Goal: Ask a question

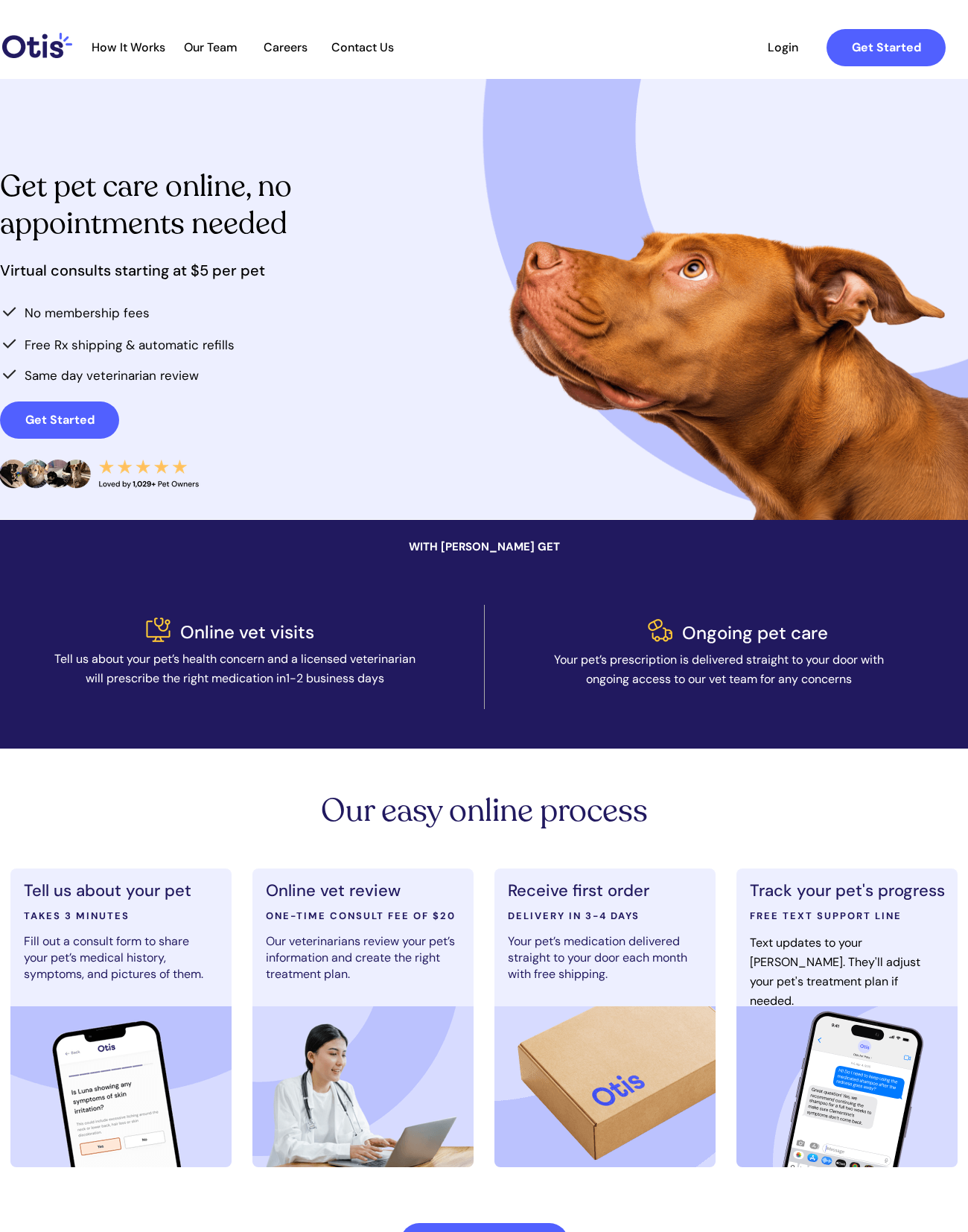
click at [788, 41] on span "Login" at bounding box center [782, 47] width 69 height 14
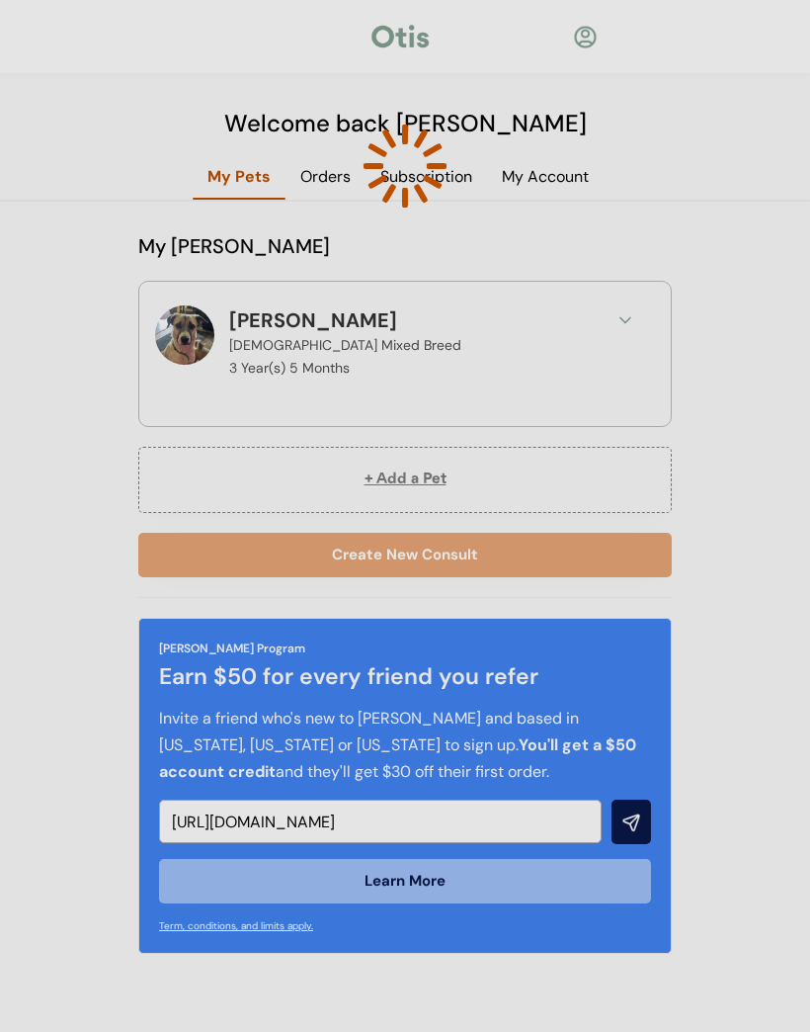
click at [619, 324] on div at bounding box center [405, 516] width 810 height 1032
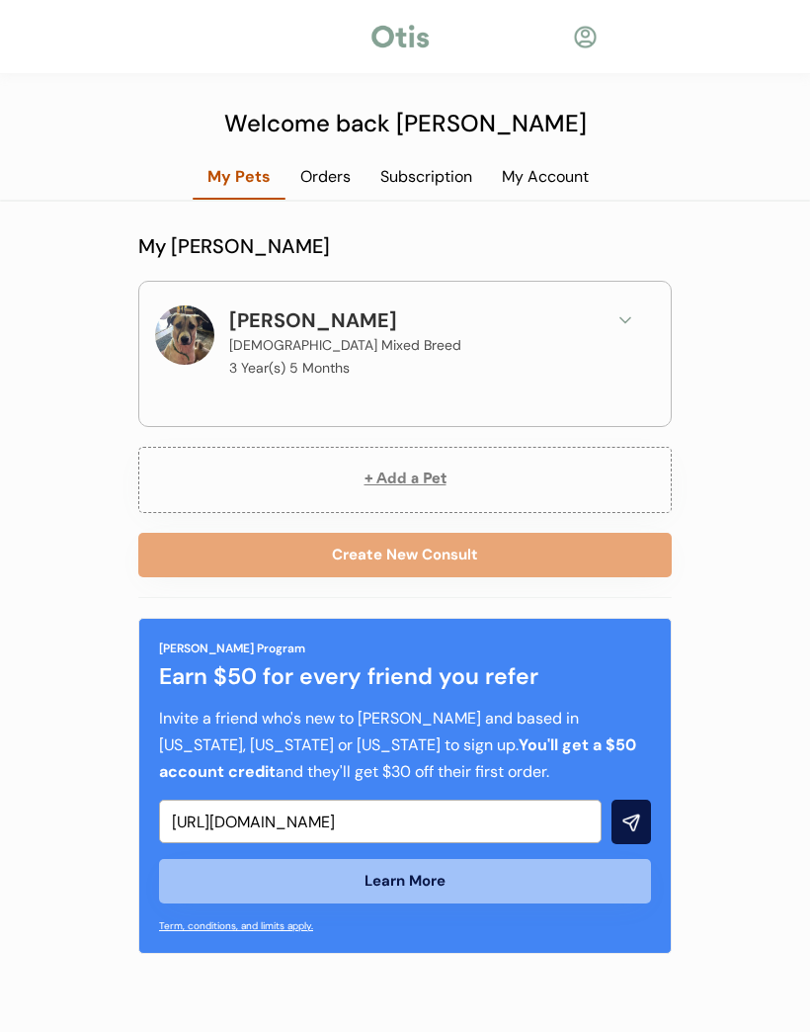
click at [409, 555] on button "Create New Consult" at bounding box center [405, 555] width 534 height 44
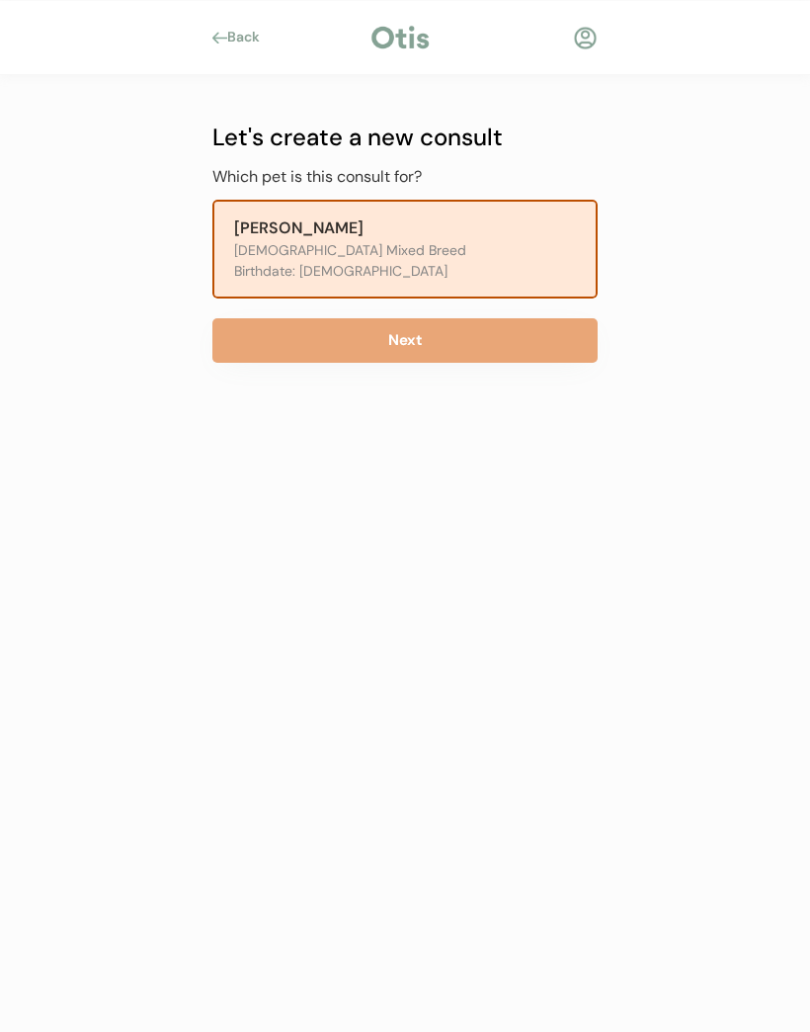
click at [443, 352] on button "Next" at bounding box center [405, 340] width 385 height 44
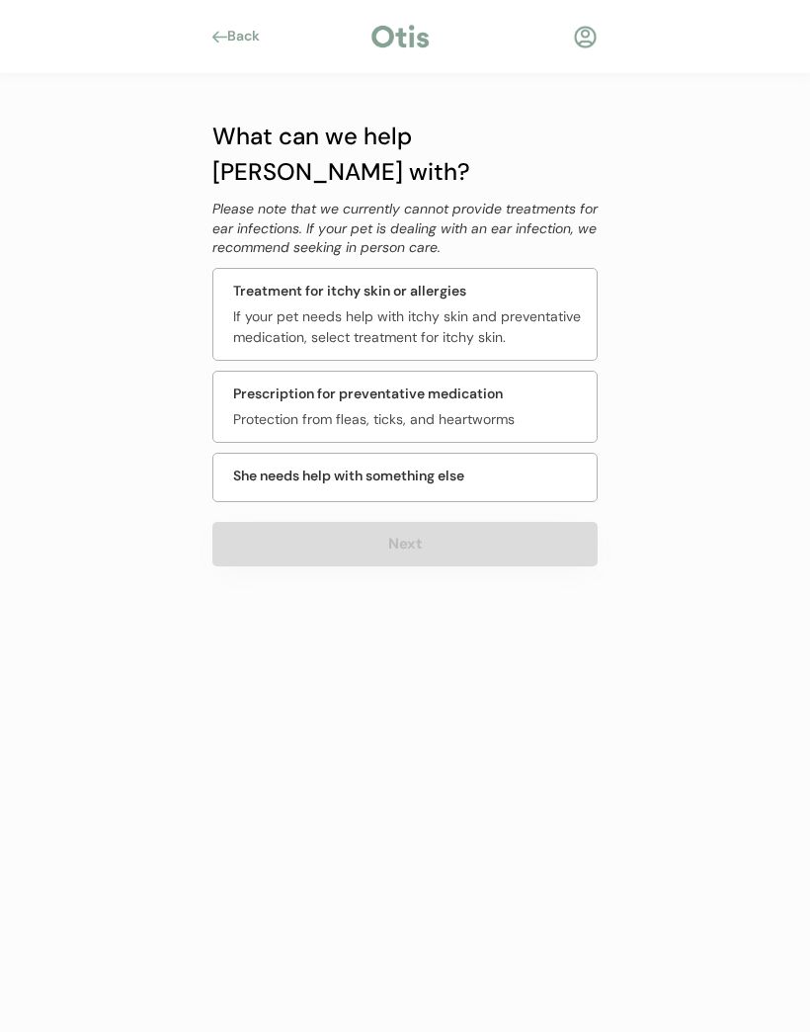
click at [475, 453] on div "She needs help with something else" at bounding box center [405, 477] width 385 height 49
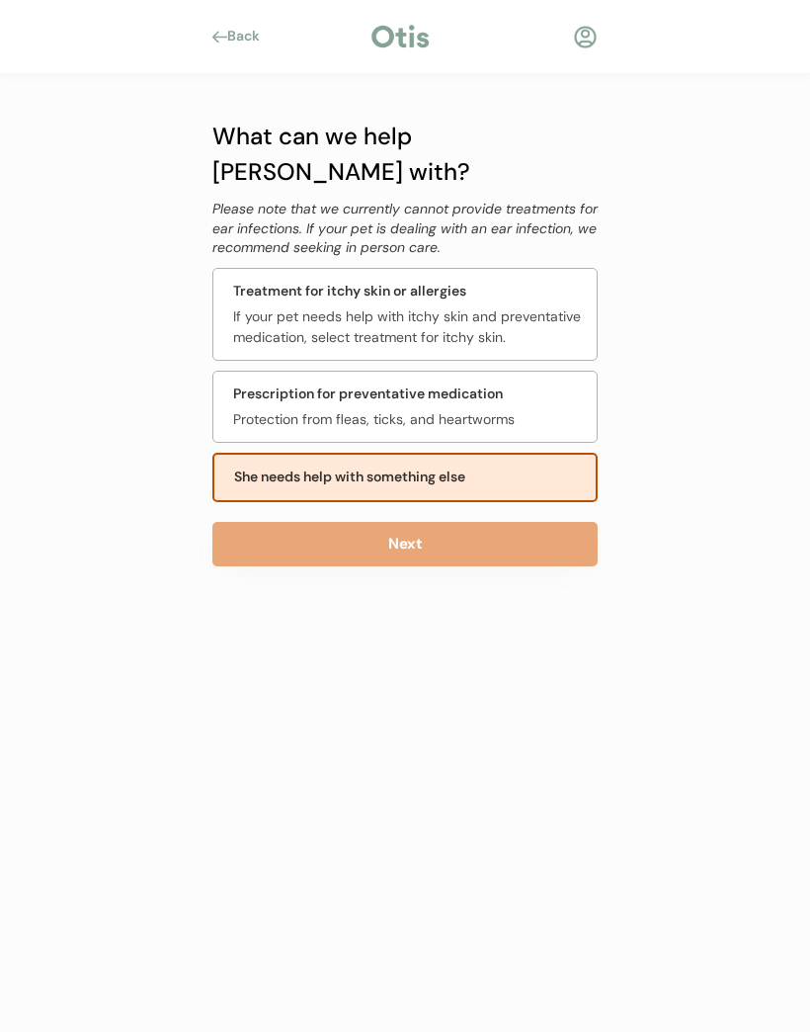
click at [445, 522] on button "Next" at bounding box center [405, 544] width 385 height 44
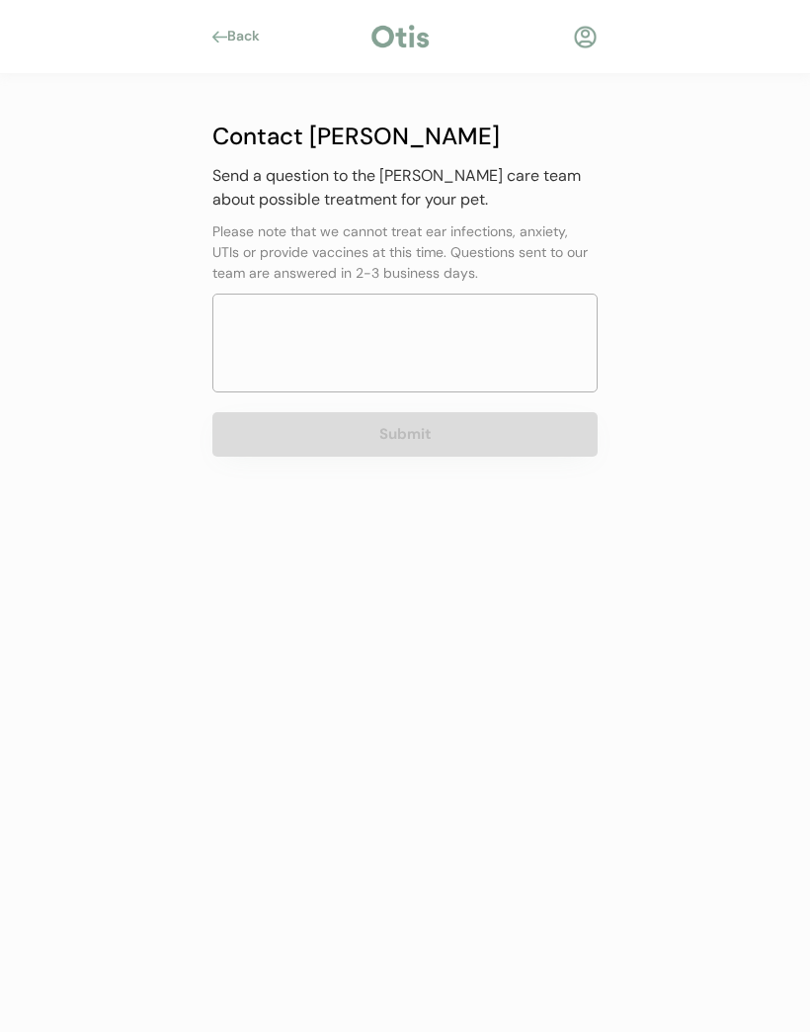
click at [341, 325] on textarea at bounding box center [405, 343] width 385 height 99
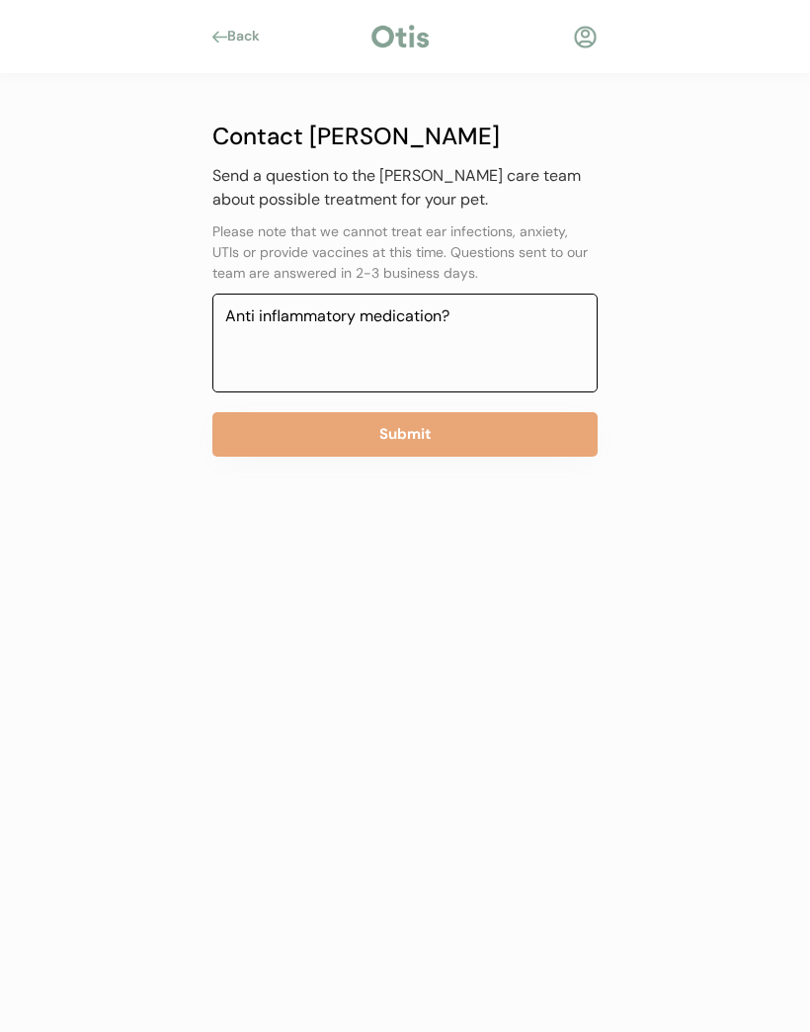
type textarea "Anti inflammatory medication?"
click at [506, 432] on button "Submit" at bounding box center [405, 434] width 385 height 44
